Goal: Task Accomplishment & Management: Manage account settings

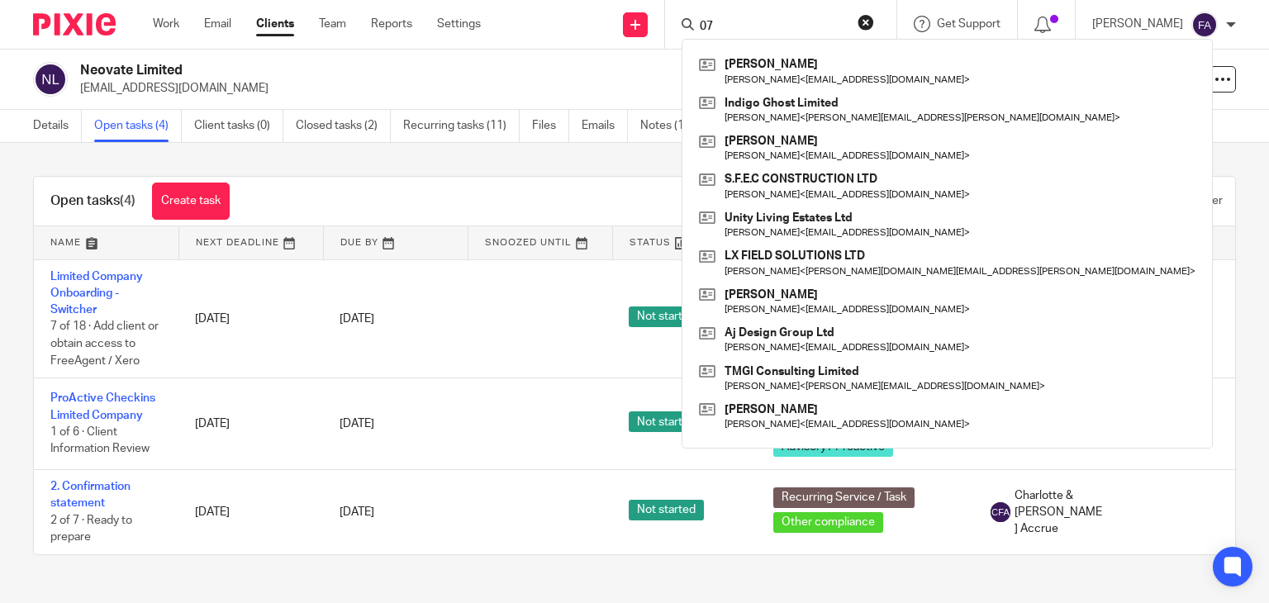
type input "0"
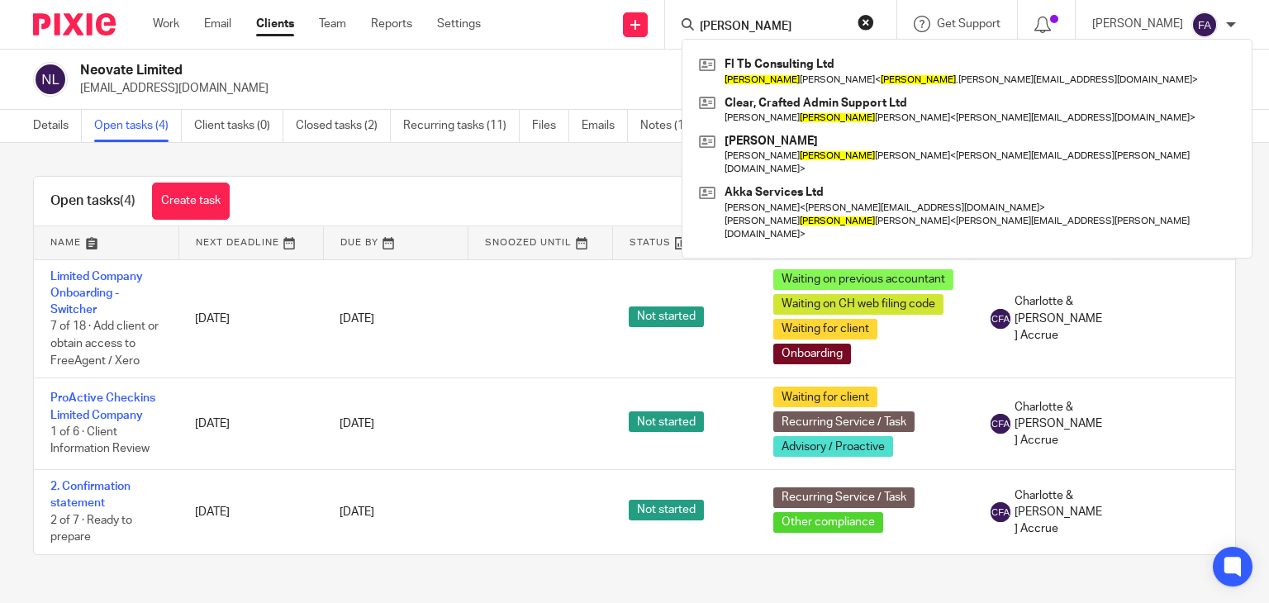
type input "francesca"
click at [157, 23] on link "Work" at bounding box center [166, 24] width 26 height 17
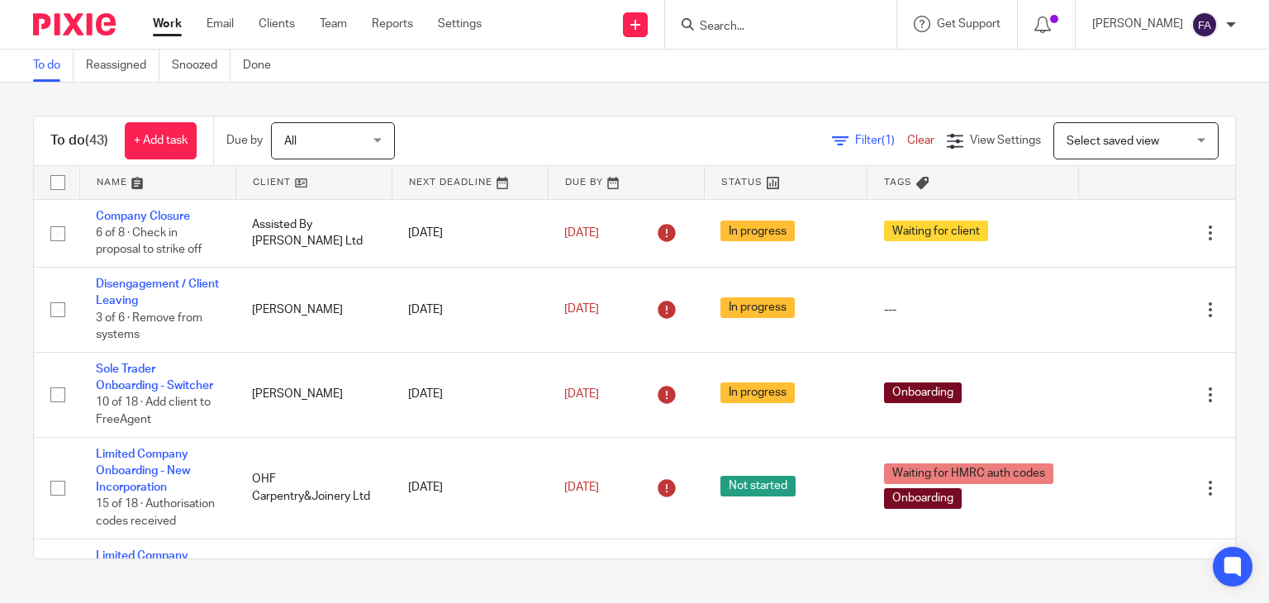
click at [785, 24] on input "Search" at bounding box center [772, 27] width 149 height 15
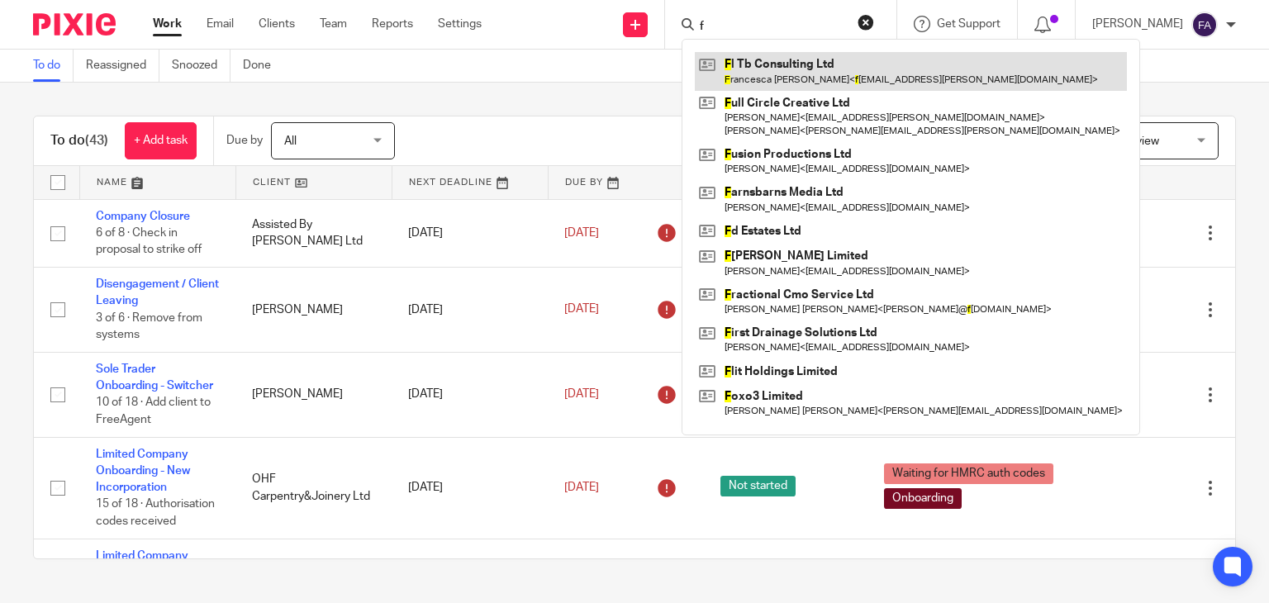
type input "f"
click at [796, 74] on link at bounding box center [911, 71] width 432 height 38
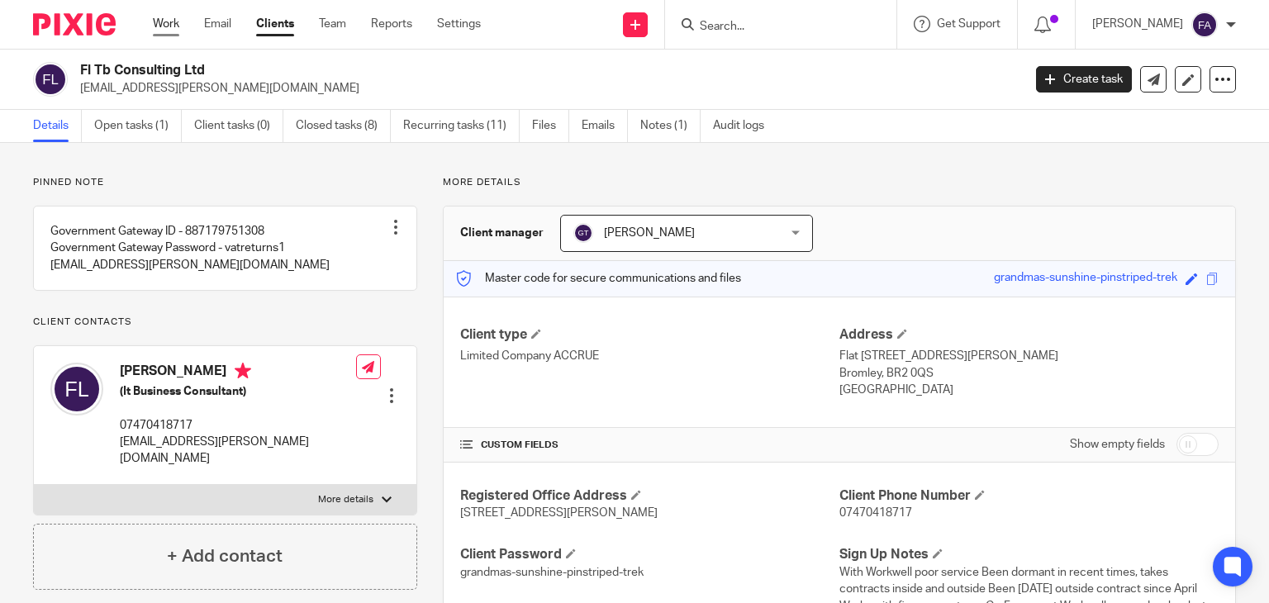
click at [164, 17] on link "Work" at bounding box center [166, 24] width 26 height 17
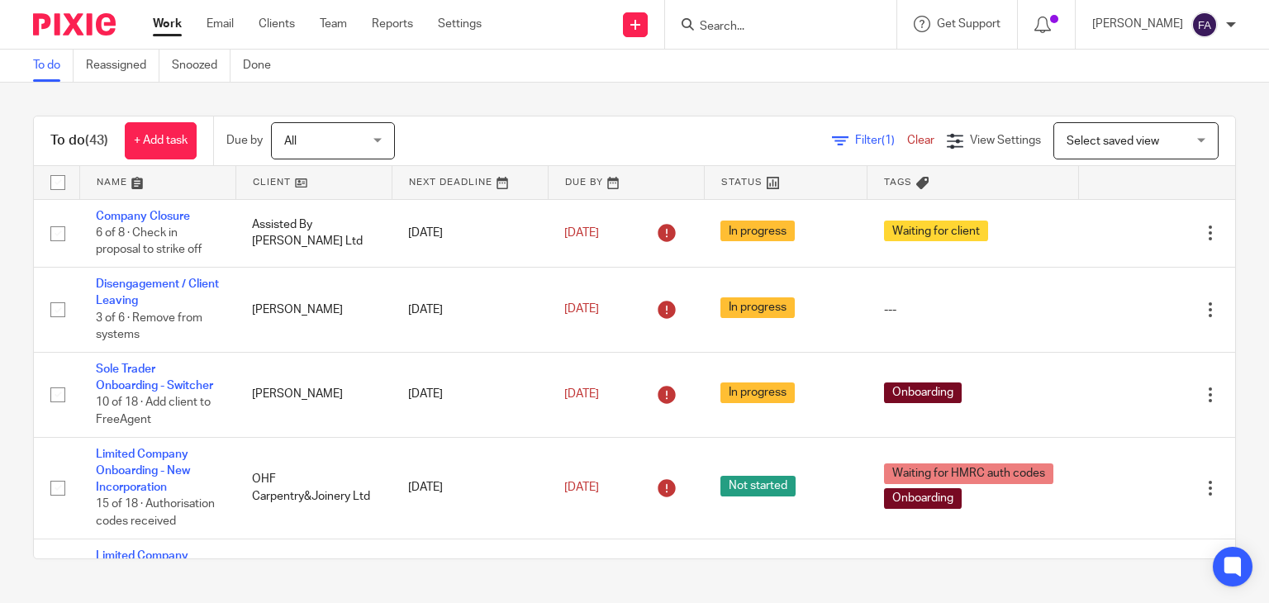
click at [1232, 29] on div at bounding box center [1231, 25] width 10 height 10
click at [1166, 114] on span "Logout" at bounding box center [1159, 115] width 37 height 12
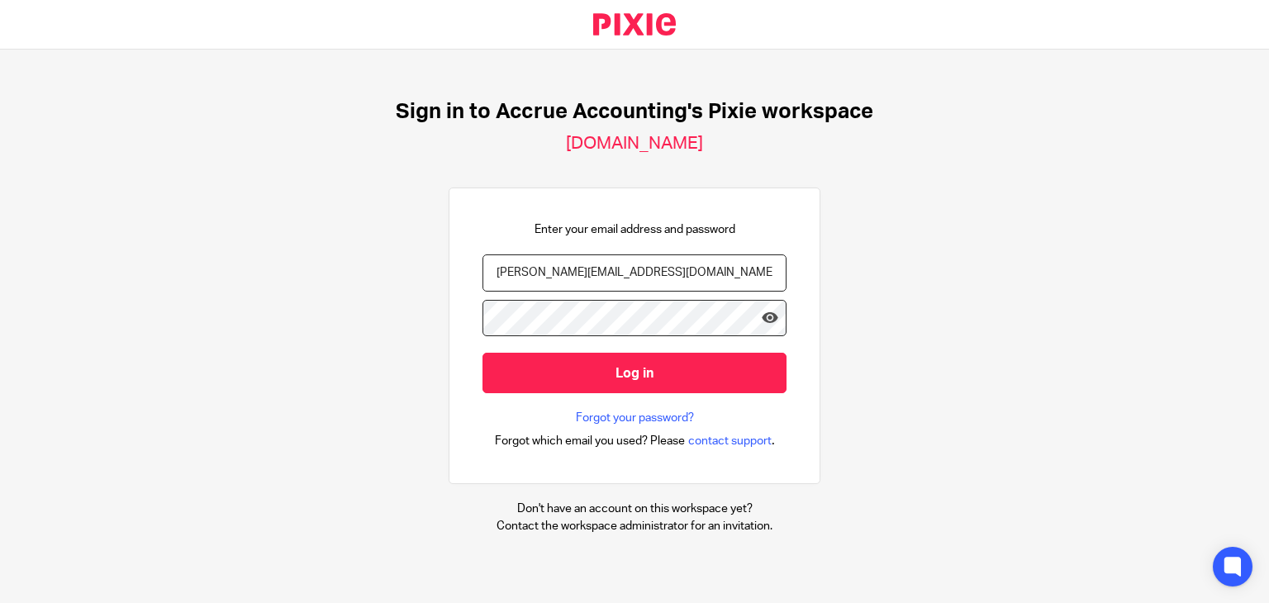
click at [657, 288] on input "finn@accrueaccounting.co.uk" at bounding box center [634, 272] width 304 height 37
type input "team@accrueaccounting.co.uk"
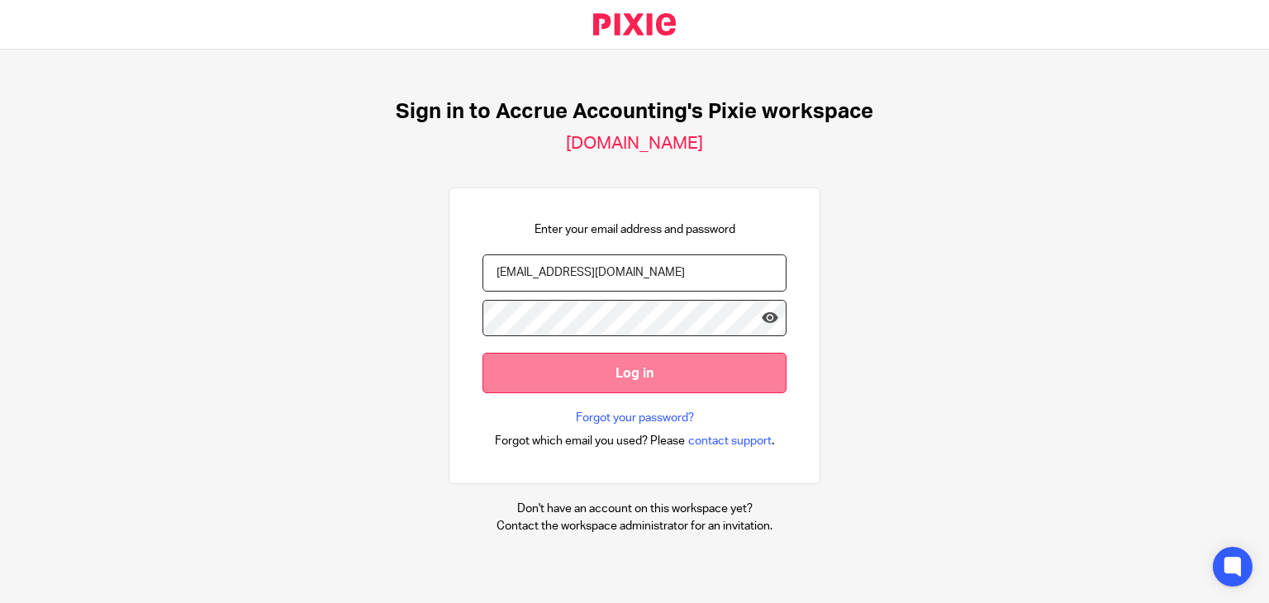
click at [638, 362] on input "Log in" at bounding box center [634, 373] width 304 height 40
